Goal: Find specific page/section: Find specific page/section

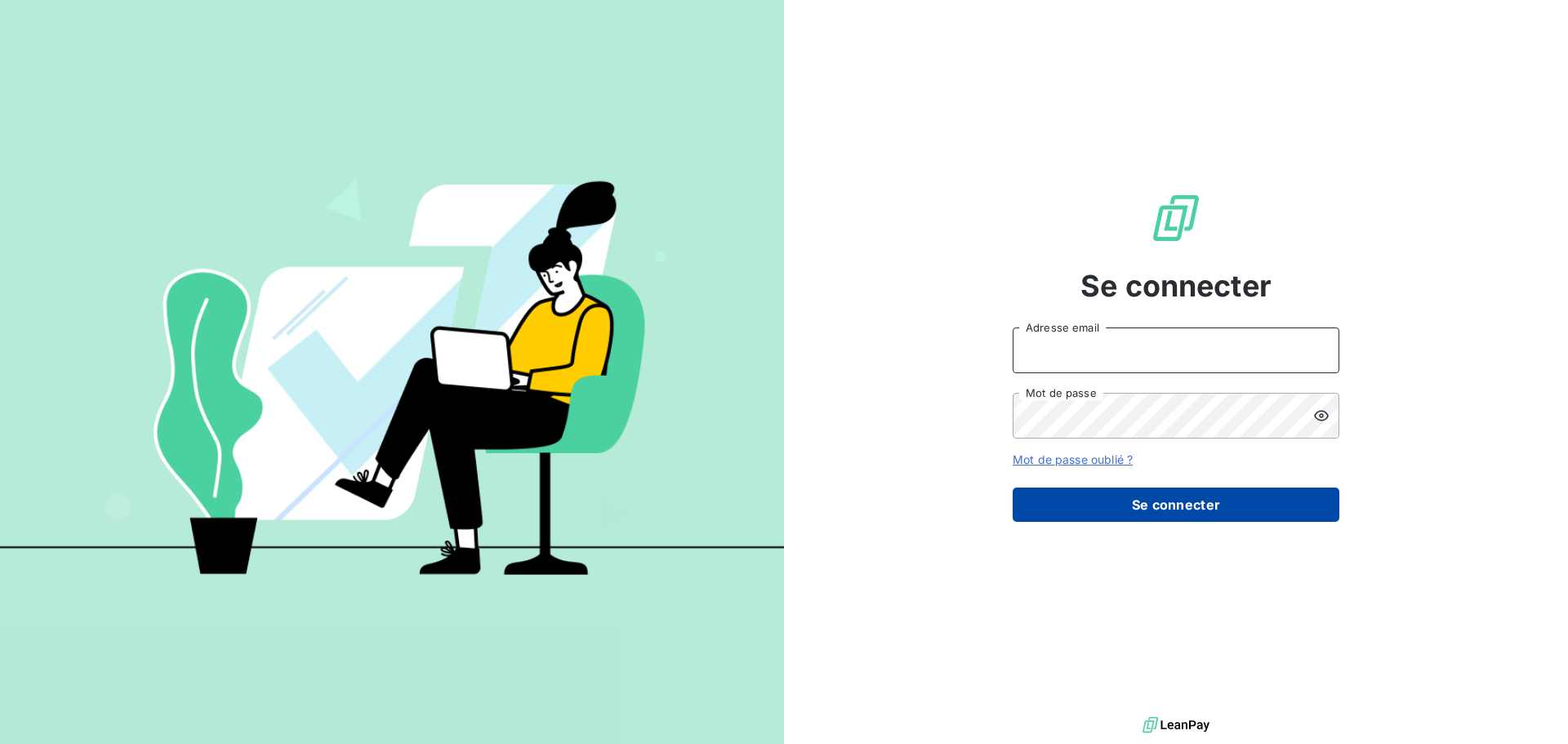
type input "[PERSON_NAME][EMAIL_ADDRESS][PERSON_NAME][DOMAIN_NAME]"
click at [1224, 513] on button "Se connecter" at bounding box center [1176, 505] width 327 height 35
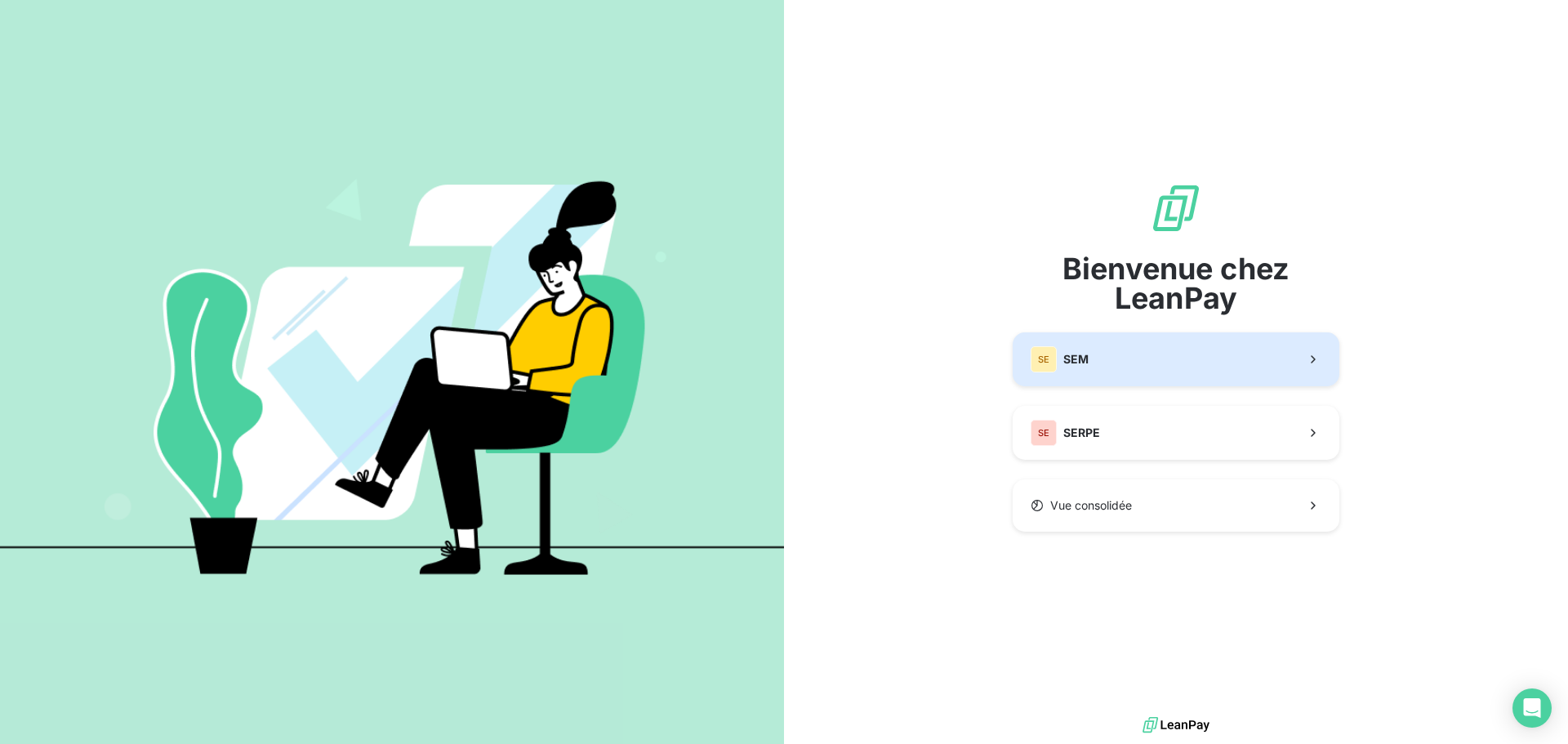
click at [1109, 367] on button "SE SEM" at bounding box center [1176, 359] width 327 height 54
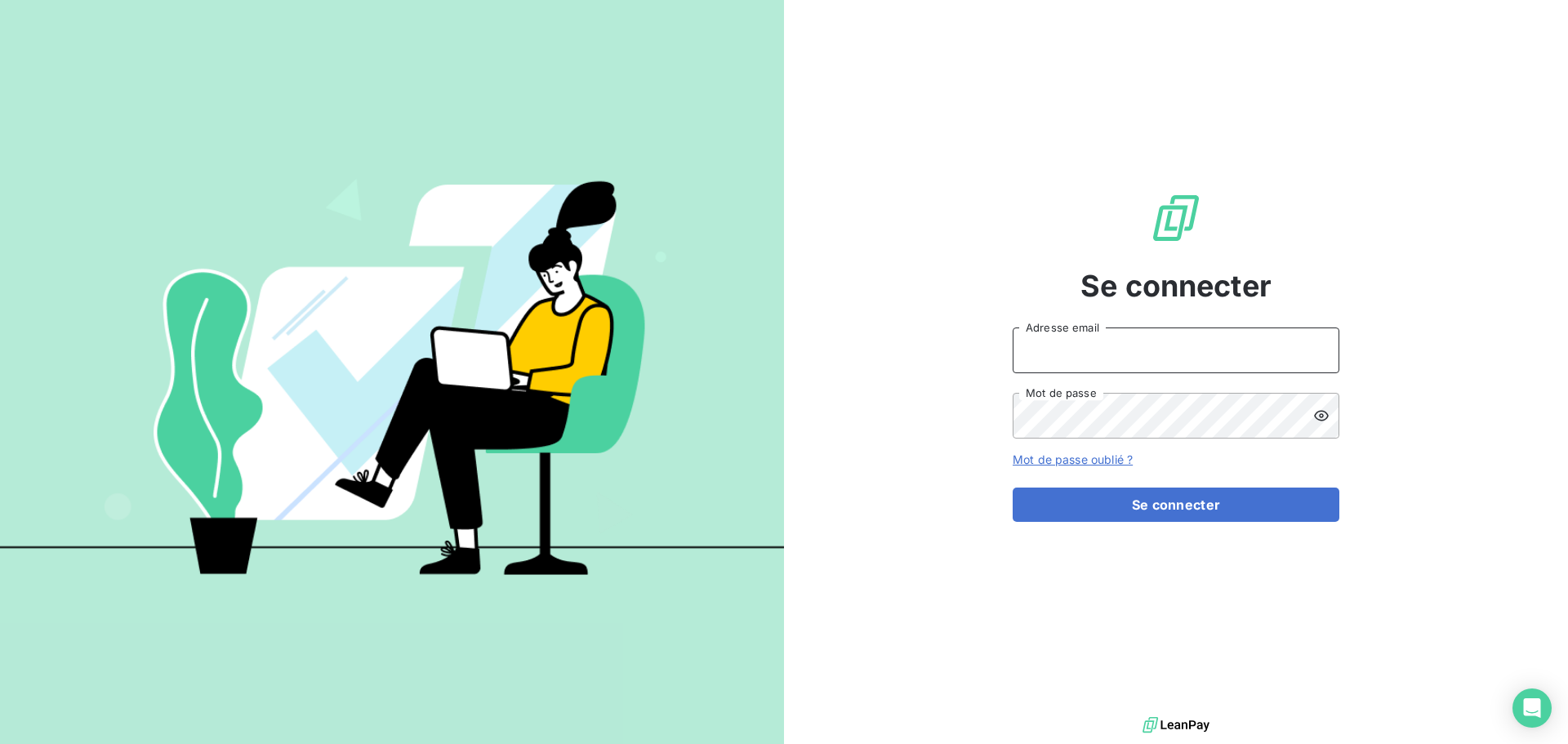
type input "[PERSON_NAME][EMAIL_ADDRESS][PERSON_NAME][DOMAIN_NAME]"
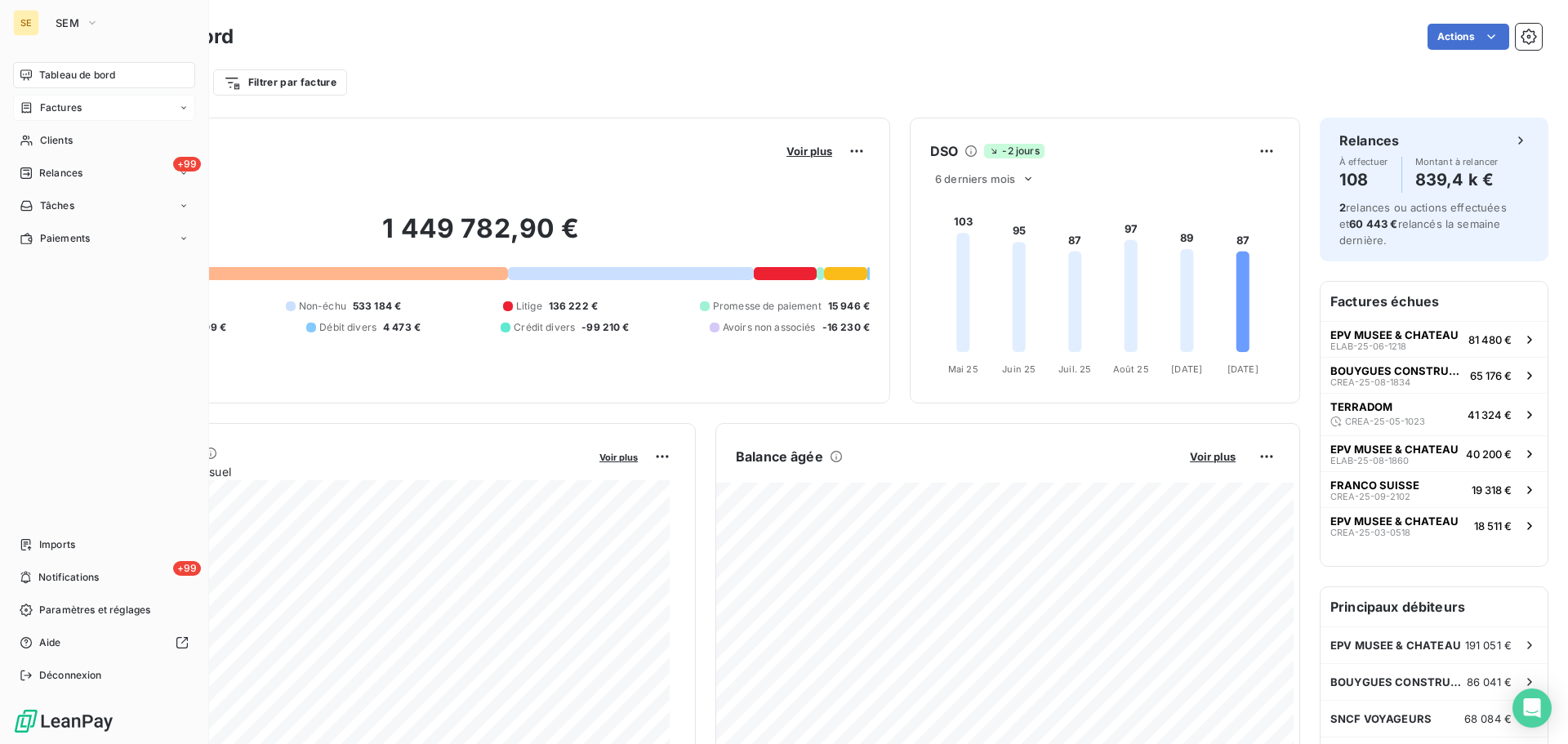
click at [68, 112] on span "Factures" at bounding box center [60, 107] width 41 height 14
click at [88, 133] on div "Factures" at bounding box center [114, 140] width 162 height 26
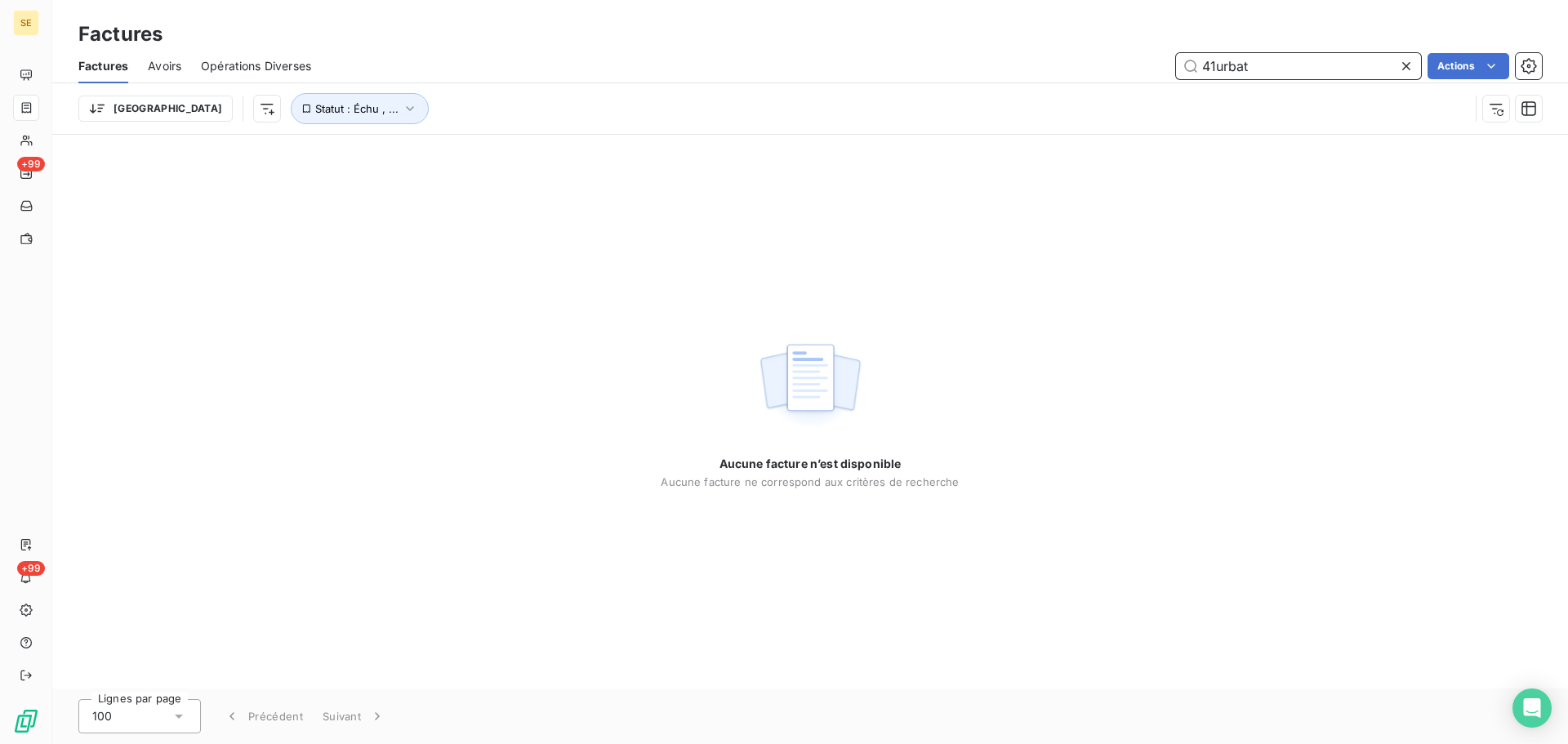
drag, startPoint x: 1307, startPoint y: 70, endPoint x: 1140, endPoint y: 38, distance: 170.0
click at [1142, 53] on div "41urbat Actions" at bounding box center [936, 66] width 1211 height 26
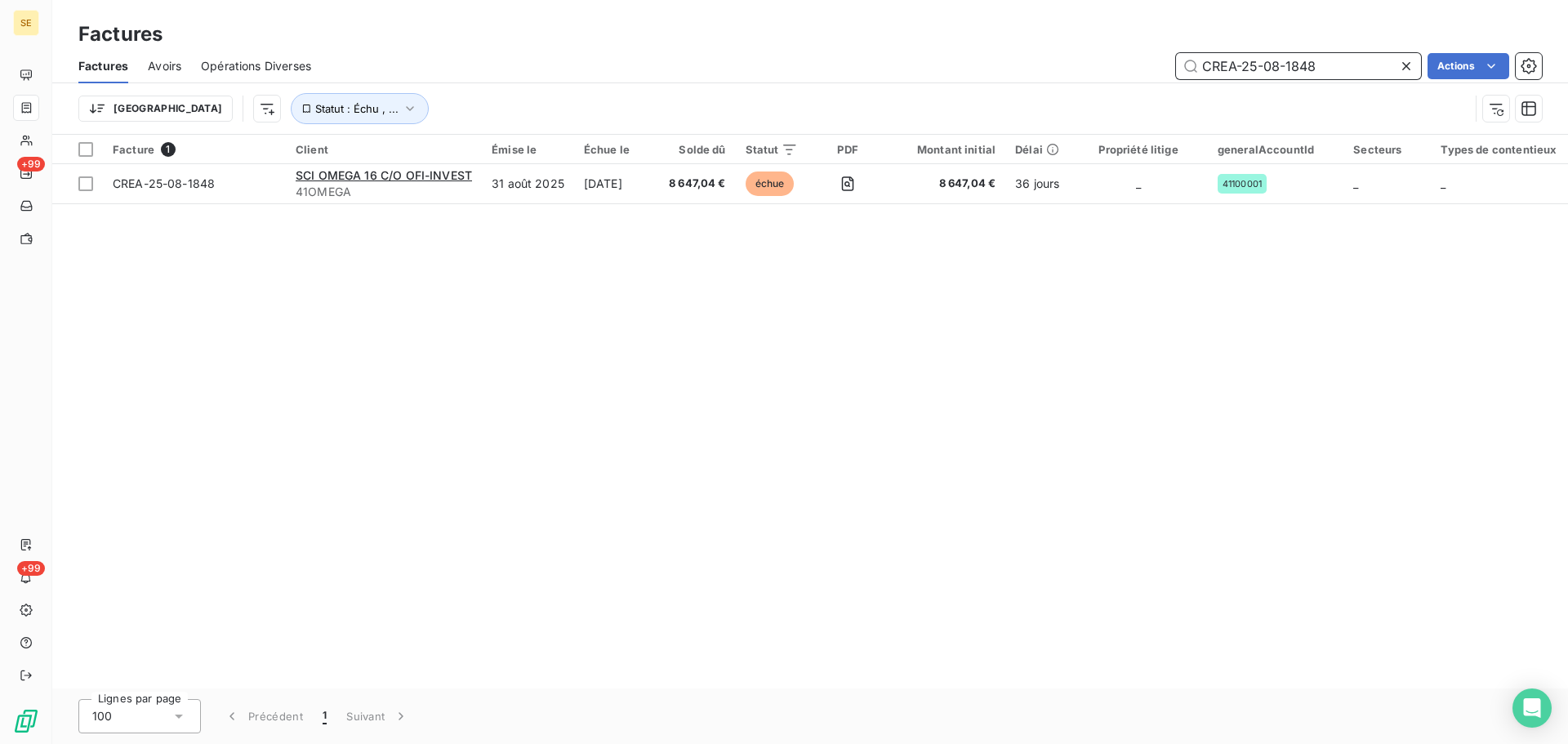
type input "CREA-25-08-1848"
